Goal: Information Seeking & Learning: Learn about a topic

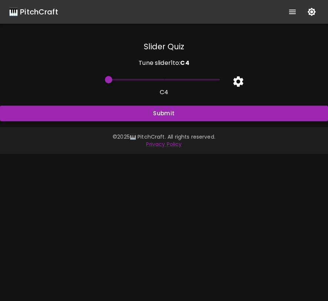
click at [242, 77] on icon "button" at bounding box center [238, 81] width 13 height 13
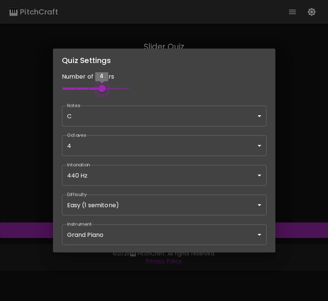
type input "6"
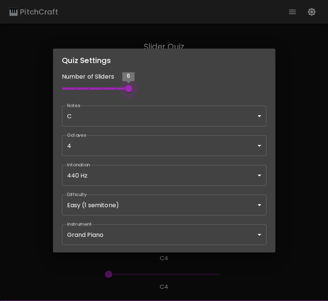
drag, startPoint x: 108, startPoint y: 89, endPoint x: 145, endPoint y: 90, distance: 36.3
click at [145, 90] on div "Number of Sliders 6" at bounding box center [160, 80] width 214 height 34
click at [164, 228] on body "🎹 PitchCraft About Badges Wizard Reading Pro Log Out Slider Quiz Tune slider 1 …" at bounding box center [164, 174] width 328 height 349
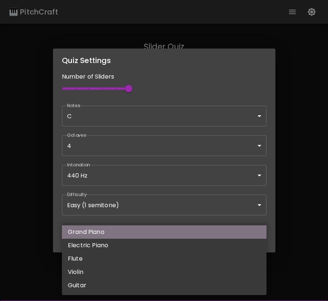
click at [164, 228] on li "Grand Piano" at bounding box center [164, 231] width 205 height 13
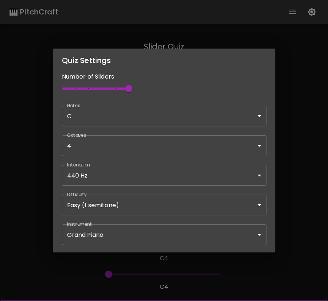
click at [290, 207] on div "Quiz Settings Number of Sliders 6 Notes C C ​ Octaves 4 [4] ​ Intonation 440 Hz…" at bounding box center [164, 150] width 328 height 301
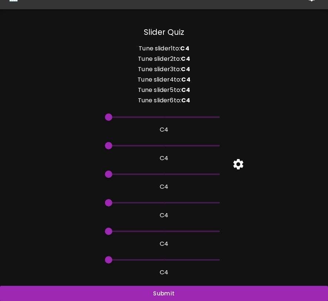
scroll to position [22, 0]
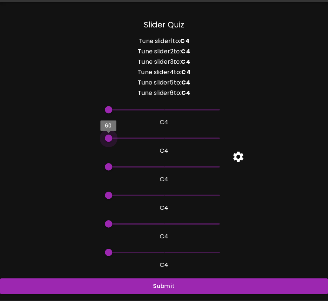
drag, startPoint x: 153, startPoint y: 136, endPoint x: 205, endPoint y: 137, distance: 51.9
click at [205, 137] on span "60" at bounding box center [164, 138] width 111 height 11
drag, startPoint x: 110, startPoint y: 138, endPoint x: 253, endPoint y: 133, distance: 142.8
click at [253, 133] on div "60 C 4" at bounding box center [161, 141] width 334 height 29
click at [239, 157] on icon "button" at bounding box center [238, 157] width 13 height 13
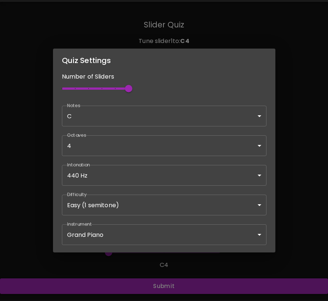
click at [240, 118] on body "🎹 PitchCraft About Badges Wizard Reading Pro Log Out Slider Quiz Tune slider 1 …" at bounding box center [164, 152] width 328 height 349
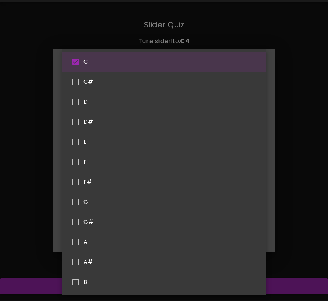
click at [75, 104] on input "checkbox" at bounding box center [76, 102] width 16 height 16
checkbox input "true"
type input "62"
type input "C,D"
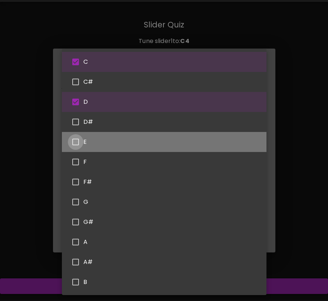
click at [76, 142] on input "checkbox" at bounding box center [76, 142] width 16 height 16
checkbox input "true"
type input "62"
type input "60"
type input "62"
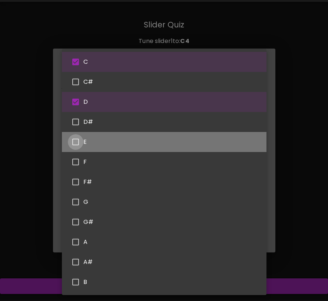
type input "60"
type input "C,D,E"
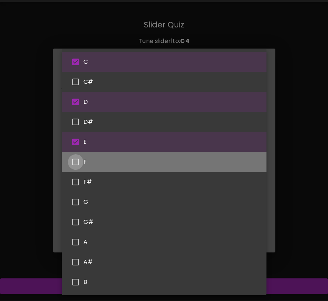
click at [76, 158] on input "checkbox" at bounding box center [76, 162] width 16 height 16
checkbox input "true"
type input "65"
type input "64"
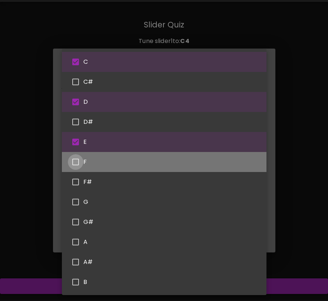
type input "62"
type input "C,D,E,F"
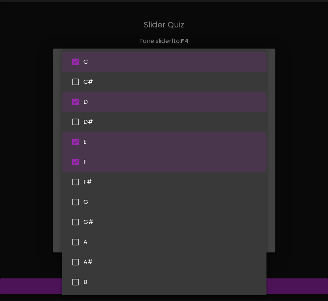
click at [76, 201] on input "checkbox" at bounding box center [76, 202] width 16 height 16
checkbox input "true"
type input "60"
type input "65"
type input "67"
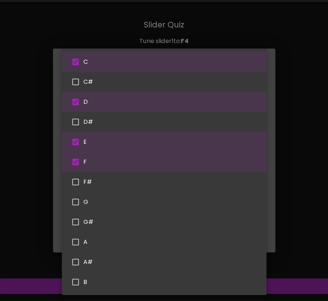
type input "C,D,E,F,G"
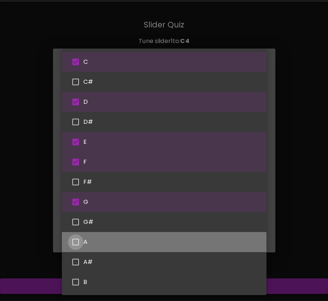
click at [79, 245] on input "checkbox" at bounding box center [76, 242] width 16 height 16
checkbox input "true"
type input "65"
type input "69"
type input "60"
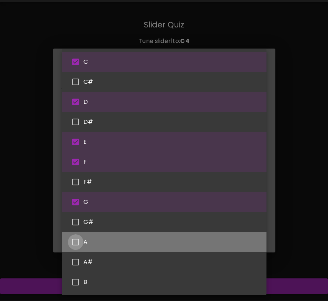
type input "69"
type input "64"
type input "60"
type input "C,D,E,F,G,A"
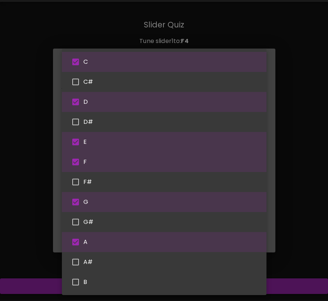
click at [79, 281] on input "checkbox" at bounding box center [76, 282] width 16 height 16
checkbox input "true"
type input "64"
type input "62"
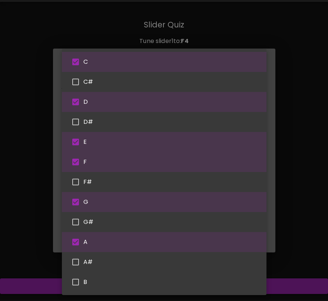
type input "67"
type input "C,D,E,F,G,A,B"
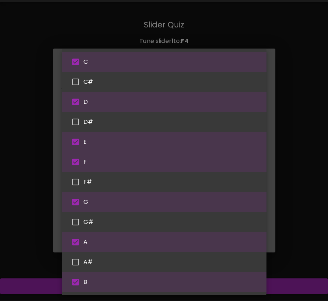
click at [276, 175] on div at bounding box center [164, 150] width 328 height 301
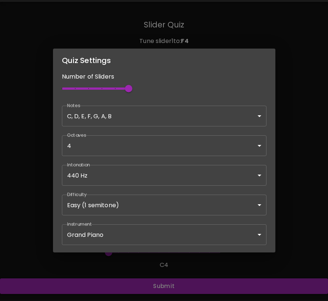
click at [297, 173] on div "Quiz Settings Number of Sliders 6 Notes C, D, E, F, G, A, B C,D,E,F,G,A,B ​ Oct…" at bounding box center [164, 150] width 328 height 301
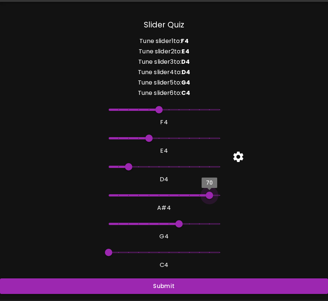
type input "66"
drag, startPoint x: 129, startPoint y: 195, endPoint x: 166, endPoint y: 199, distance: 36.9
click at [166, 199] on span "66" at bounding box center [168, 195] width 7 height 7
click at [159, 109] on span "65" at bounding box center [158, 109] width 7 height 7
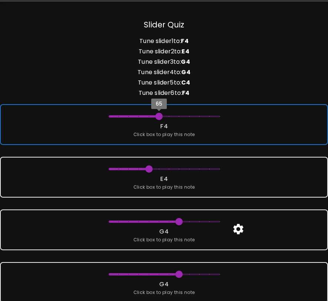
click at [160, 118] on span "65" at bounding box center [158, 116] width 7 height 7
click at [160, 117] on span "65" at bounding box center [158, 116] width 7 height 7
click at [162, 135] on span "Click box to play this note" at bounding box center [164, 134] width 62 height 7
click at [239, 129] on div "65 F 4 Click box to play this note" at bounding box center [164, 124] width 328 height 41
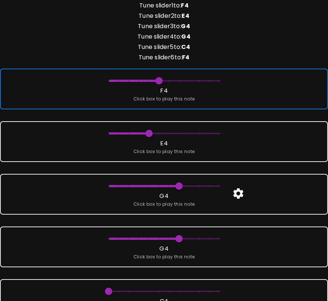
scroll to position [72, 0]
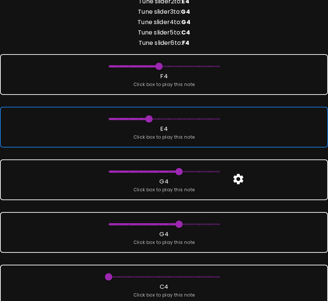
click at [228, 131] on div "64 E 4 Click box to play this note" at bounding box center [164, 127] width 328 height 41
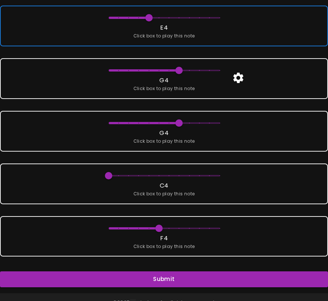
scroll to position [192, 0]
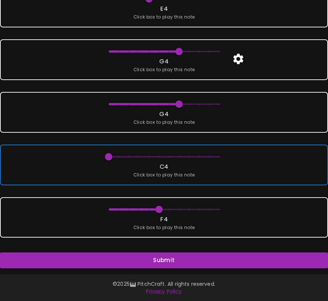
click at [227, 159] on div "60 C 4 Click box to play this note" at bounding box center [164, 165] width 328 height 41
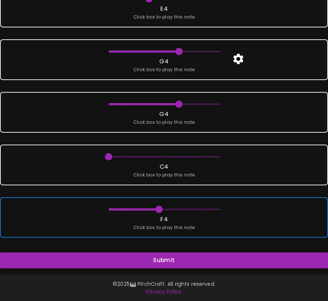
click at [224, 208] on div "65 F 4 Click box to play this note" at bounding box center [164, 217] width 328 height 41
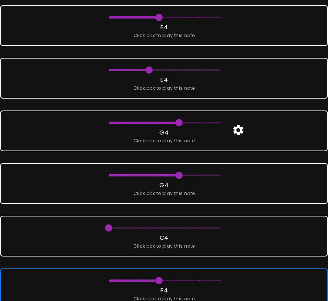
scroll to position [48, 0]
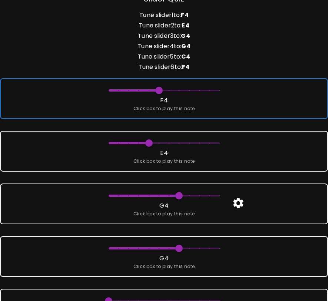
click at [182, 107] on span "Click box to play this note" at bounding box center [164, 108] width 62 height 7
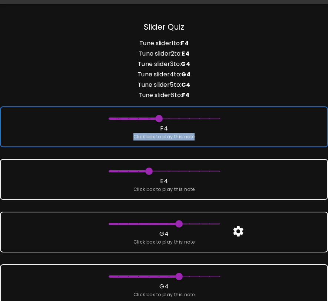
scroll to position [17, 0]
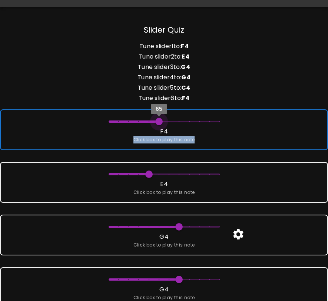
type input "66"
drag, startPoint x: 158, startPoint y: 119, endPoint x: 169, endPoint y: 119, distance: 11.1
click at [169, 119] on span "66" at bounding box center [168, 121] width 7 height 7
click at [169, 143] on span "Click box to play this note" at bounding box center [164, 139] width 62 height 7
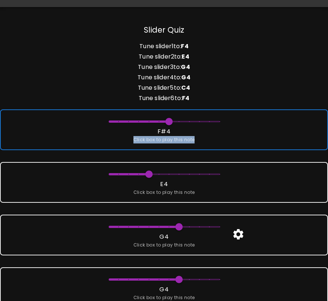
click at [169, 143] on span "Click box to play this note" at bounding box center [164, 139] width 62 height 7
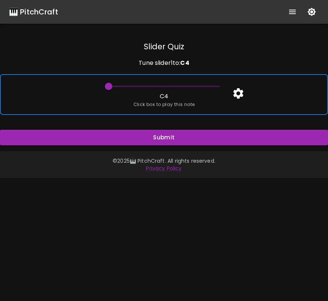
click at [202, 107] on div "60 C 4 Click box to play this note" at bounding box center [164, 94] width 328 height 41
click at [109, 88] on span "60" at bounding box center [108, 86] width 7 height 7
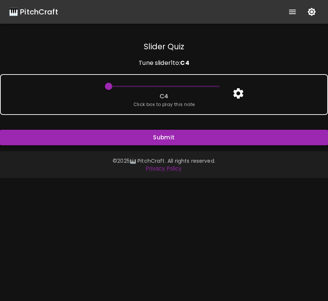
click at [171, 136] on button "Submit" at bounding box center [164, 138] width 328 height 16
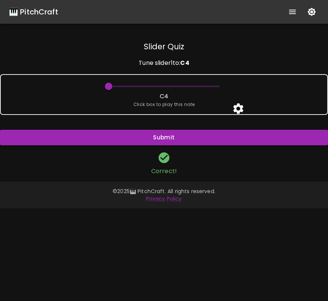
click at [172, 141] on button "Submit" at bounding box center [164, 138] width 328 height 16
